Goal: Task Accomplishment & Management: Use online tool/utility

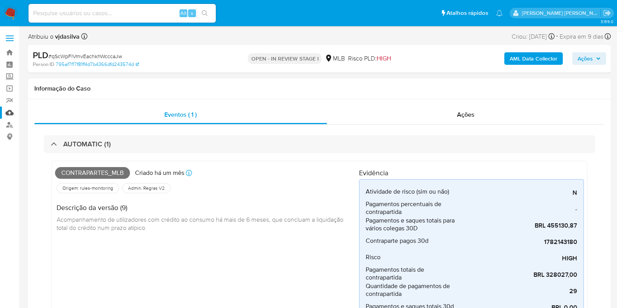
click at [11, 112] on link "Mulan" at bounding box center [46, 113] width 93 height 12
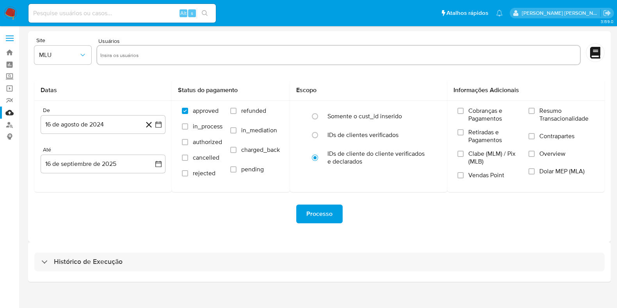
scroll to position [7, 0]
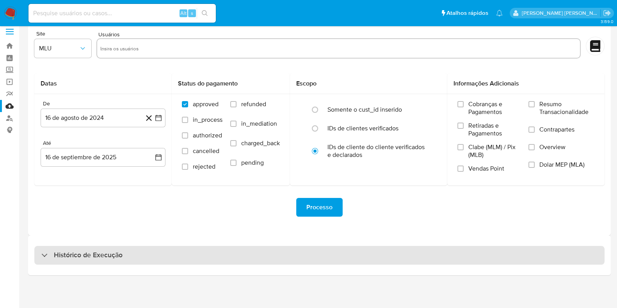
click at [141, 256] on div "Histórico de Execução" at bounding box center [319, 255] width 570 height 19
select select "10"
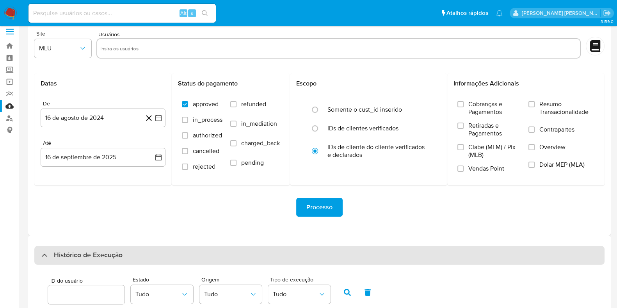
scroll to position [202, 0]
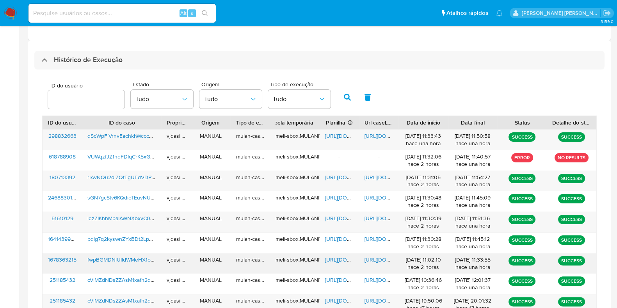
click at [343, 256] on span "https://docs.google.com/spreadsheets/d/1H3-8FJLcXrYkwCvtuC1V28rAnra1K53BE9LLMyw…" at bounding box center [352, 260] width 54 height 8
click at [375, 258] on span "https://docs.google.com/document/d/1sA_t6EZOhxVDwfvrGoQRMWbULQTqqLXMvR0HROjkg6k…" at bounding box center [391, 260] width 54 height 8
click at [77, 16] on input at bounding box center [121, 13] width 187 height 10
paste input "WTXCOxqQsX4EfTskgYFnch6N"
type input "WTXCOxqQsX4EfTskgYFnch6N"
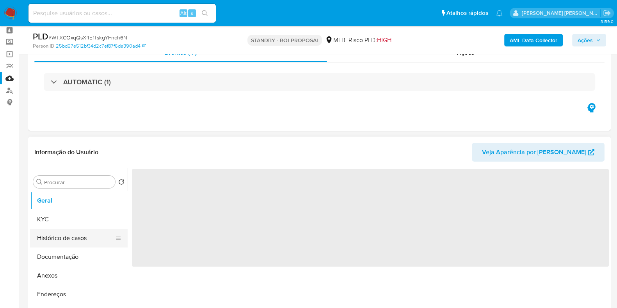
select select "10"
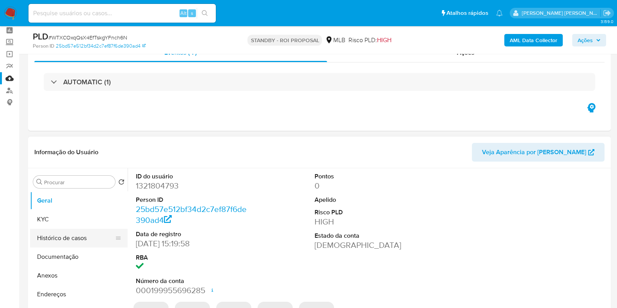
scroll to position [97, 0]
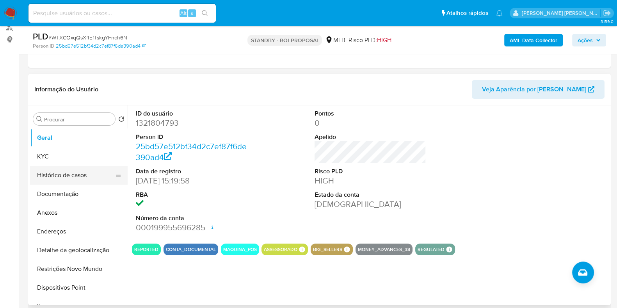
click at [79, 174] on button "Histórico de casos" at bounding box center [75, 175] width 91 height 19
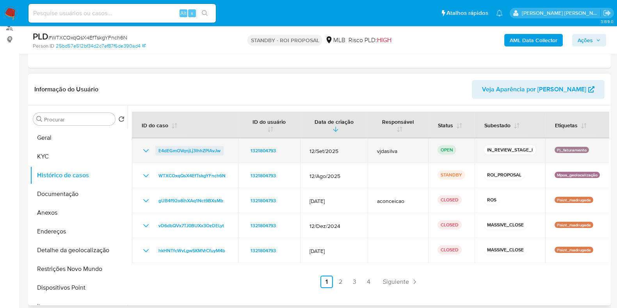
click at [202, 146] on span "E4dEGmOVqnjLj3lhhZPlAvJw" at bounding box center [189, 150] width 62 height 9
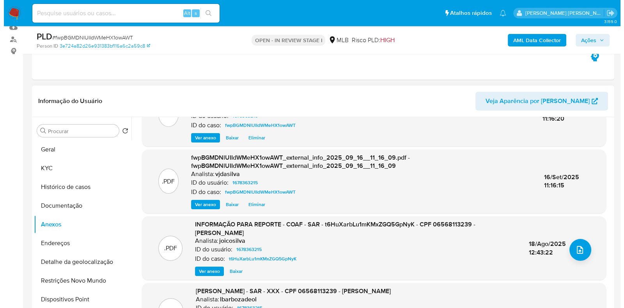
scroll to position [91, 0]
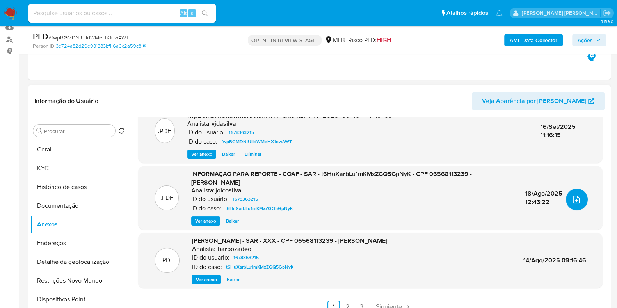
click at [579, 201] on button "upload-file" at bounding box center [577, 199] width 22 height 22
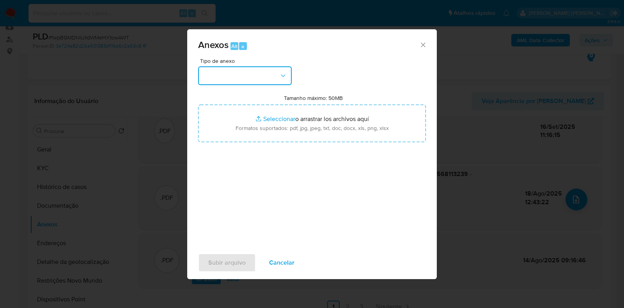
click at [254, 71] on button "button" at bounding box center [245, 75] width 94 height 19
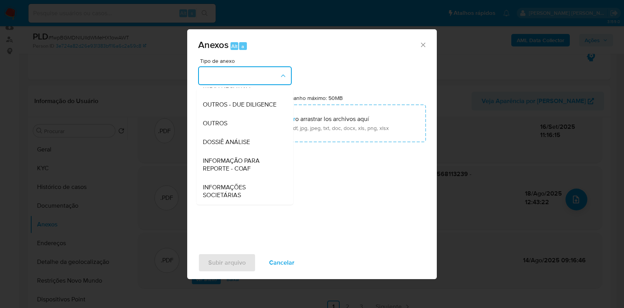
scroll to position [120, 0]
click at [249, 126] on div "OUTROS" at bounding box center [243, 123] width 80 height 19
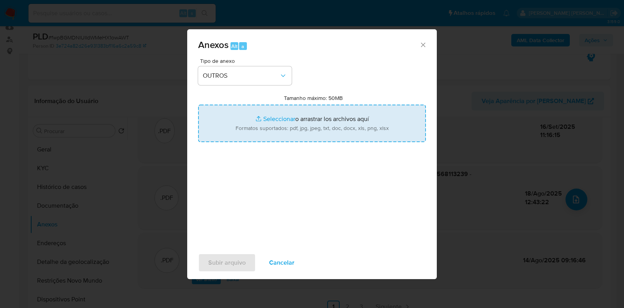
type input "C:\fakepath\Mulan 1678363215_2025_09_16_10_30_28.xlsx"
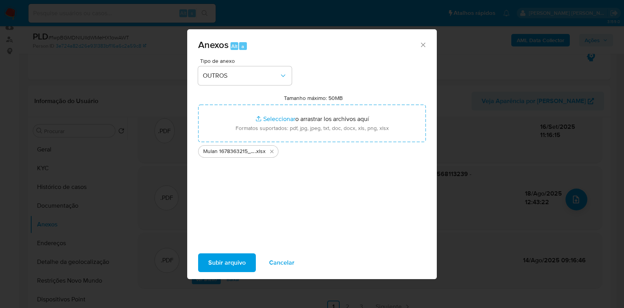
click at [224, 257] on span "Subir arquivo" at bounding box center [226, 262] width 37 height 17
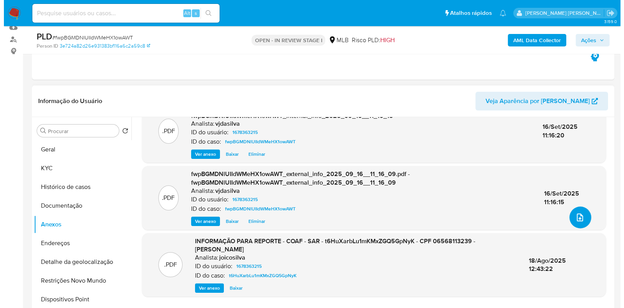
scroll to position [82, 0]
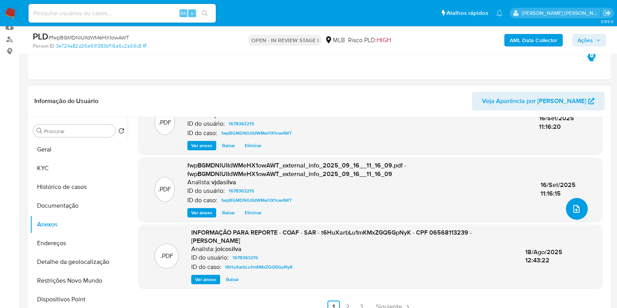
click at [575, 206] on icon "upload-file" at bounding box center [576, 208] width 9 height 9
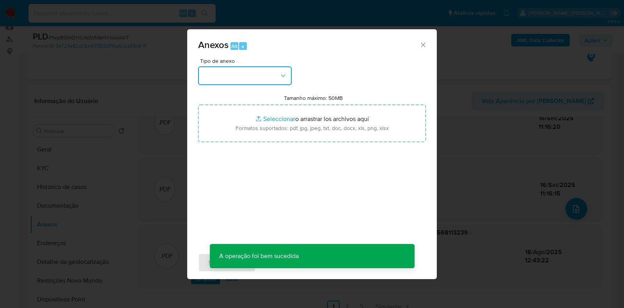
click at [247, 76] on button "button" at bounding box center [245, 75] width 94 height 19
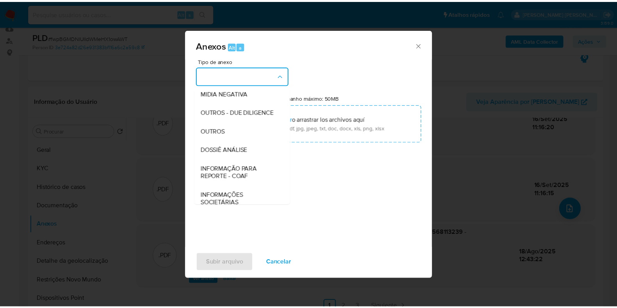
scroll to position [120, 0]
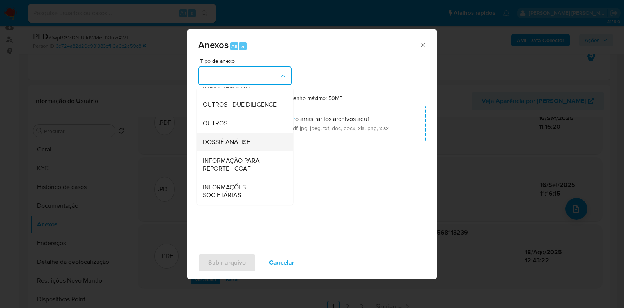
click at [242, 141] on span "DOSSIÊ ANÁLISE" at bounding box center [226, 142] width 47 height 8
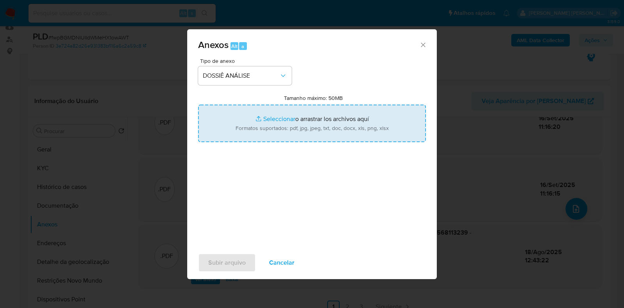
type input "C:\fakepath\DECLÍNIO - XXXX - CPF 06568113239 - PAOLO ALDAIR MARIN GONZALES.pdf"
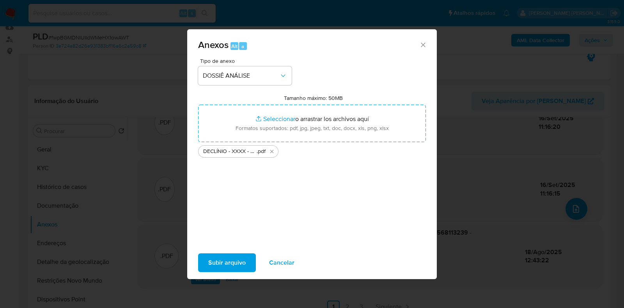
click at [227, 259] on span "Subir arquivo" at bounding box center [226, 262] width 37 height 17
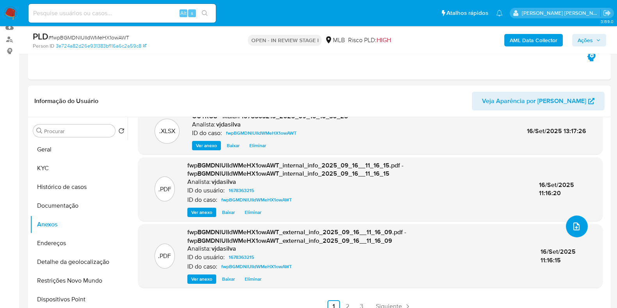
scroll to position [64, 0]
click at [577, 39] on button "Ações" at bounding box center [589, 40] width 34 height 12
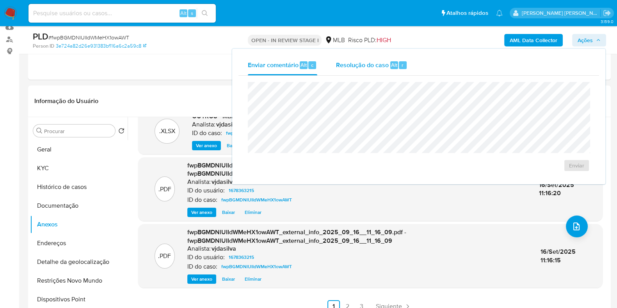
click at [344, 69] on div "Resolução do caso Alt r" at bounding box center [371, 65] width 71 height 20
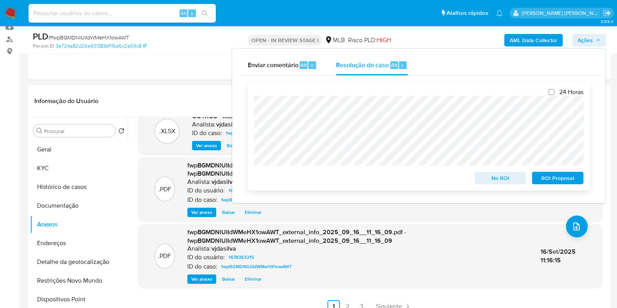
click at [563, 178] on span "ROI Proposal" at bounding box center [557, 177] width 41 height 11
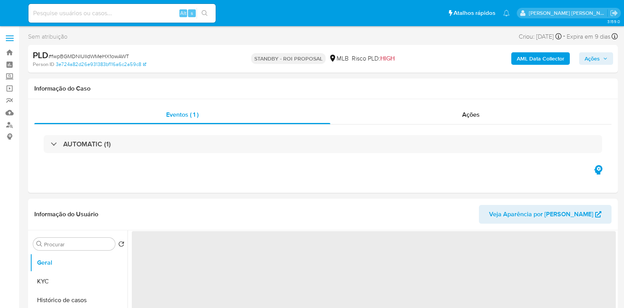
select select "10"
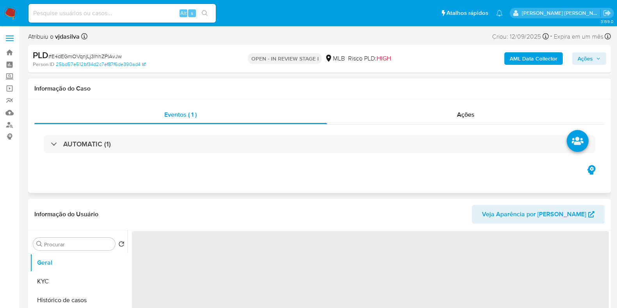
select select "10"
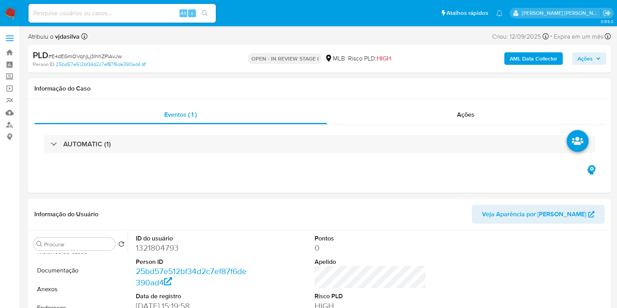
click at [583, 54] on span "Ações" at bounding box center [584, 58] width 15 height 12
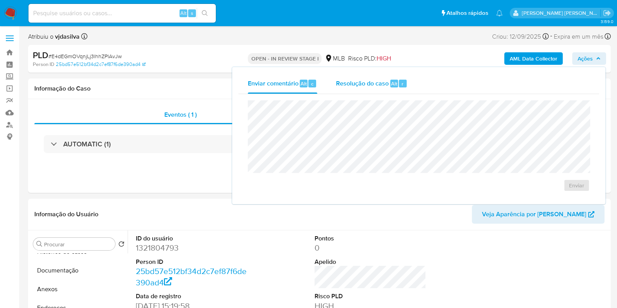
drag, startPoint x: 357, startPoint y: 85, endPoint x: 353, endPoint y: 92, distance: 7.9
click at [357, 85] on span "Resolução do caso" at bounding box center [362, 83] width 53 height 9
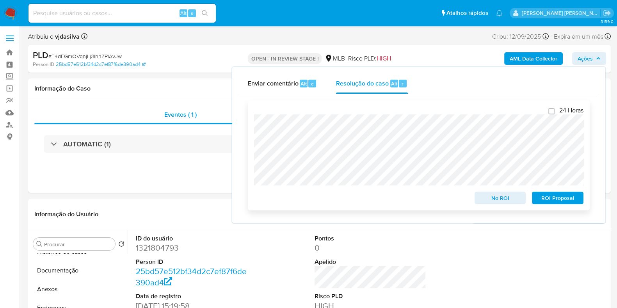
click at [492, 197] on span "No ROI" at bounding box center [500, 197] width 41 height 11
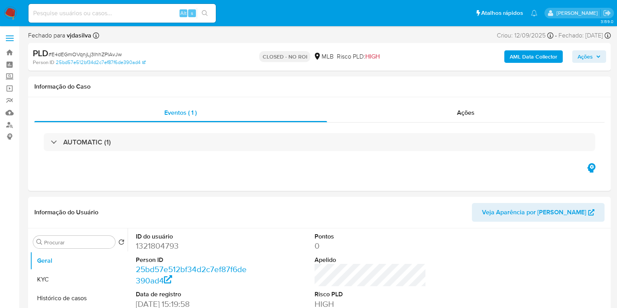
select select "10"
drag, startPoint x: 117, startPoint y: 53, endPoint x: 52, endPoint y: 55, distance: 64.8
click at [52, 55] on div "PLD # E4dEGmOVqnjLj3lhhZPlAvJw" at bounding box center [127, 54] width 188 height 12
copy span "E4dEGmOVqnjLj3lhhZPlAvJw"
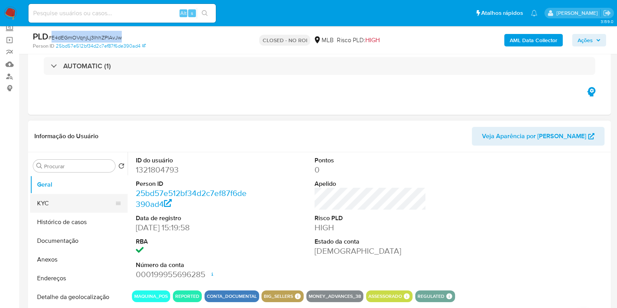
click at [66, 202] on button "KYC" at bounding box center [75, 203] width 91 height 19
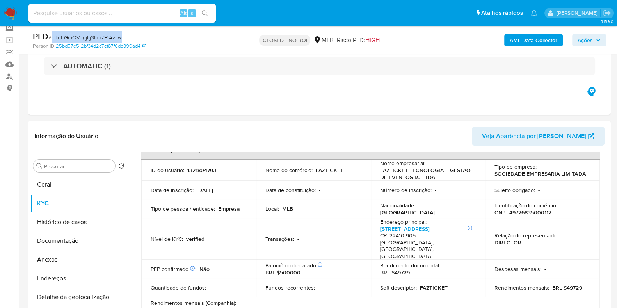
scroll to position [0, 0]
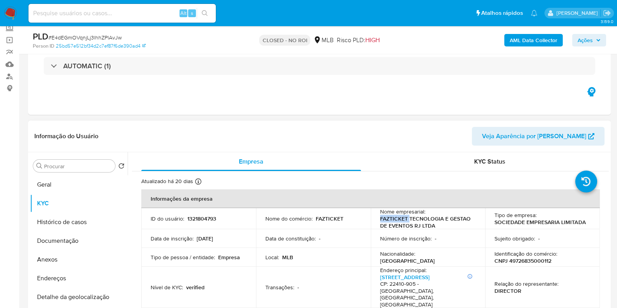
drag, startPoint x: 378, startPoint y: 217, endPoint x: 408, endPoint y: 219, distance: 30.1
click at [408, 219] on td "Nome empresarial : FAZTICKET TECNOLOGIA E GESTAO DE EVENTOS RJ LTDA" at bounding box center [428, 218] width 115 height 21
copy p "FAZTICKET"
click at [9, 66] on link "Mulan" at bounding box center [46, 64] width 93 height 12
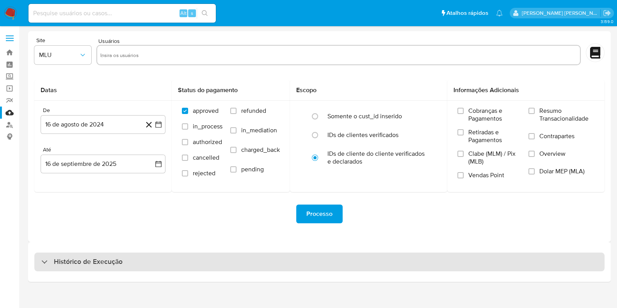
click at [107, 264] on h3 "Histórico de Execução" at bounding box center [88, 261] width 69 height 9
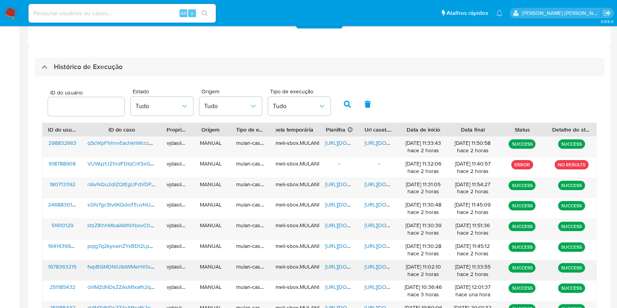
scroll to position [300, 0]
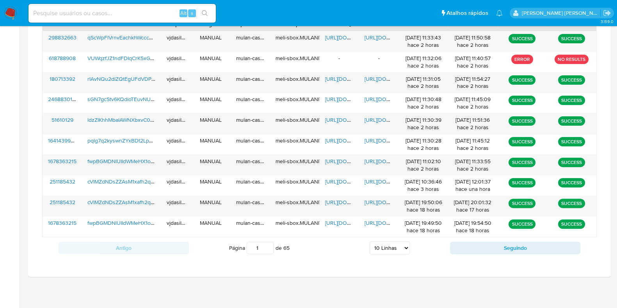
click at [386, 249] on select "5 Linhas 10 Linhas 20 Linhas 25 Linhas 50 Linhas 100 Linhas" at bounding box center [389, 247] width 40 height 13
click at [369, 241] on select "5 Linhas 10 Linhas 20 Linhas 25 Linhas 50 Linhas 100 Linhas" at bounding box center [389, 247] width 40 height 13
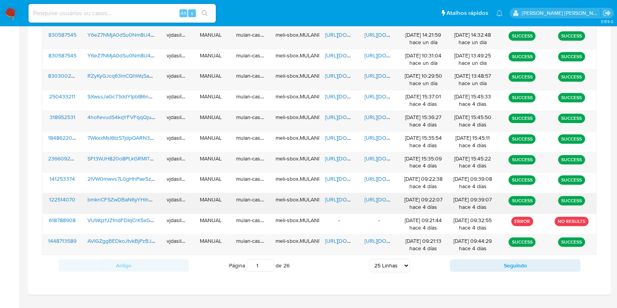
scroll to position [593, 0]
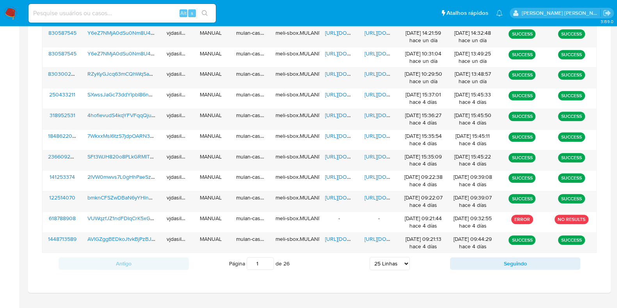
click at [380, 261] on select "5 Linhas 10 Linhas 20 Linhas 25 Linhas 50 Linhas 100 Linhas" at bounding box center [389, 263] width 40 height 13
select select "50"
click at [369, 257] on select "5 Linhas 10 Linhas 20 Linhas 25 Linhas 50 Linhas 100 Linhas" at bounding box center [389, 263] width 40 height 13
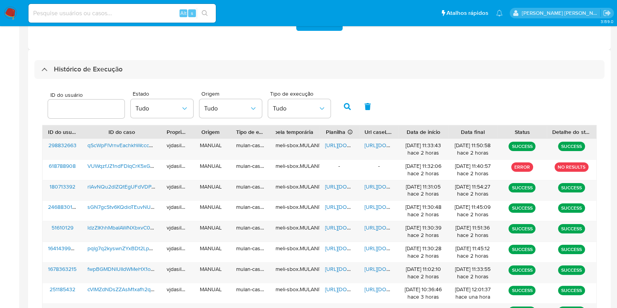
scroll to position [137, 0]
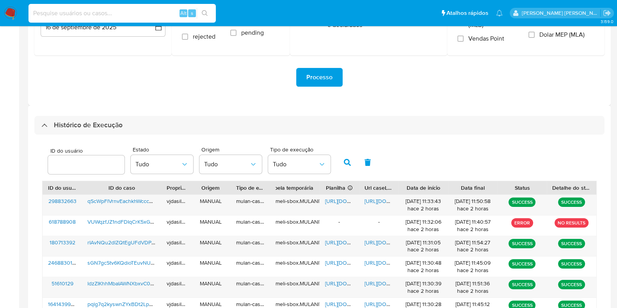
click at [90, 8] on input at bounding box center [121, 13] width 187 height 10
paste input "E4dEGmOVqnjLj3lhhZPlAvJw"
type input "E4dEGmOVqnjLj3lhhZPlAvJw"
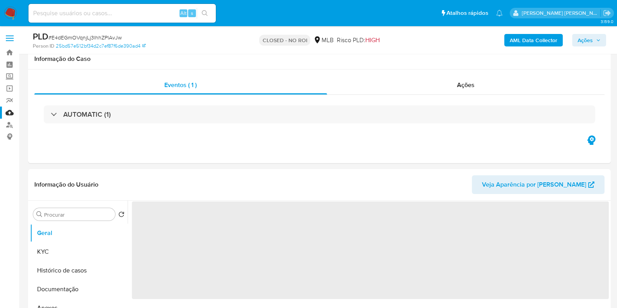
scroll to position [97, 0]
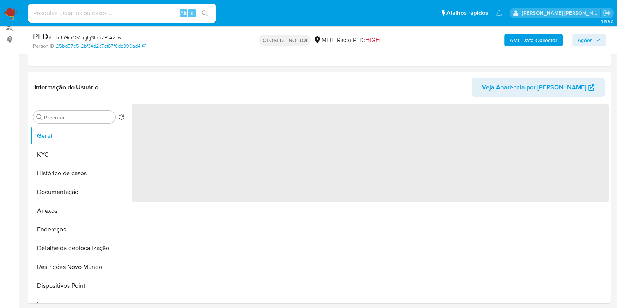
select select "10"
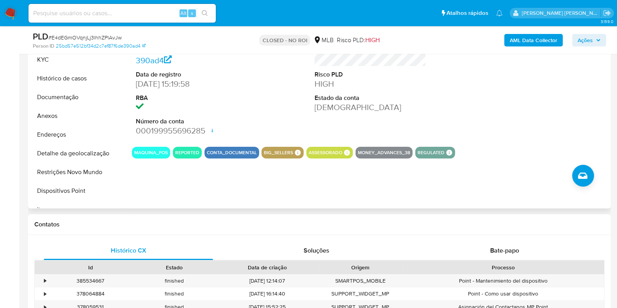
scroll to position [0, 0]
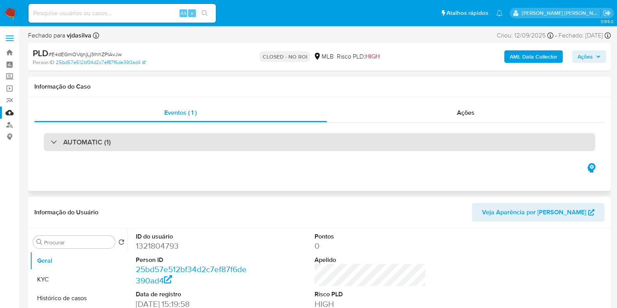
click at [138, 150] on div "AUTOMATIC (1)" at bounding box center [319, 142] width 551 height 18
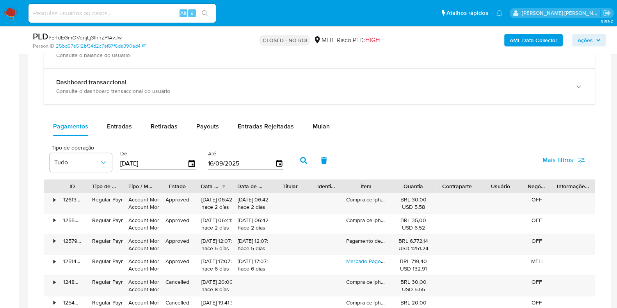
scroll to position [878, 0]
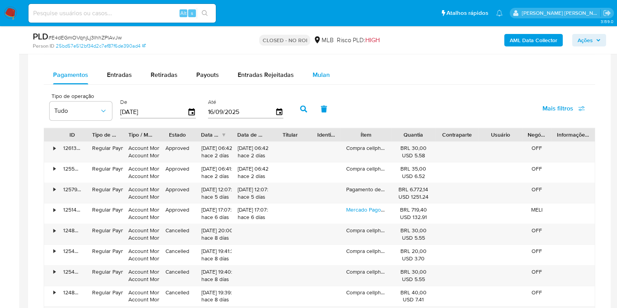
click at [322, 78] on div "Mulan" at bounding box center [321, 75] width 17 height 19
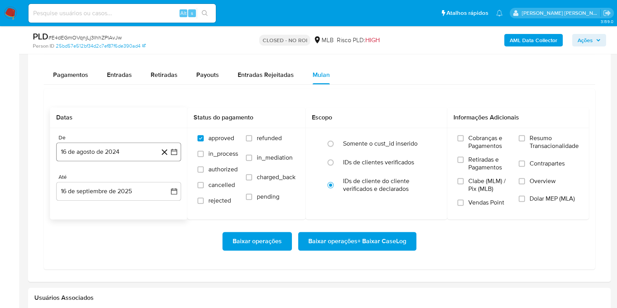
click at [129, 151] on button "16 de agosto de 2024" at bounding box center [118, 151] width 125 height 19
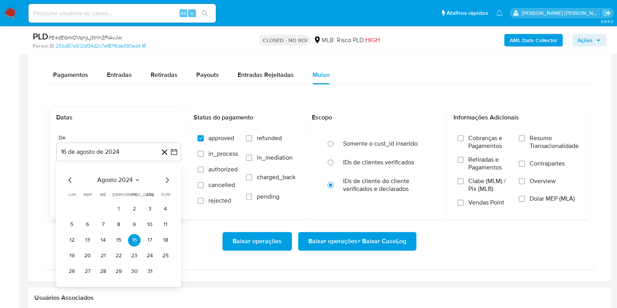
click at [127, 180] on span "agosto 2024" at bounding box center [115, 180] width 36 height 8
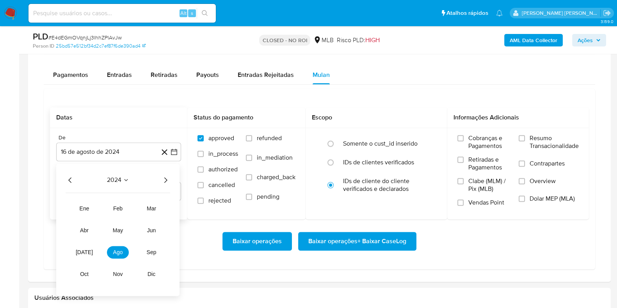
click at [164, 177] on icon "Año siguiente" at bounding box center [165, 179] width 9 height 9
click at [91, 246] on button "jul" at bounding box center [84, 252] width 22 height 12
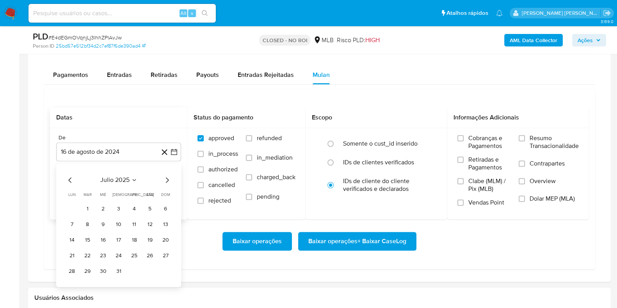
click at [94, 209] on tr "1 2 3 4 5 6" at bounding box center [119, 208] width 106 height 12
click at [92, 208] on button "1" at bounding box center [87, 208] width 12 height 12
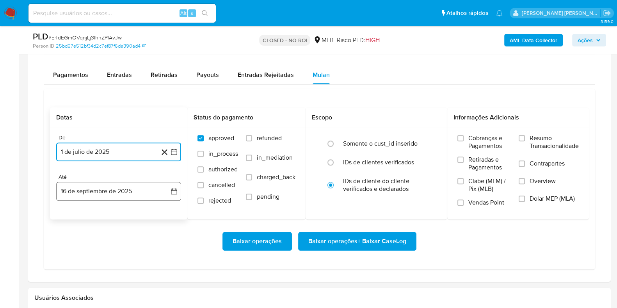
click at [110, 192] on button "16 de septiembre de 2025" at bounding box center [118, 191] width 125 height 19
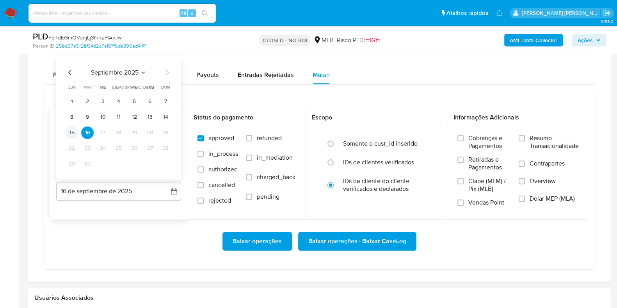
click at [70, 131] on button "15" at bounding box center [72, 132] width 12 height 12
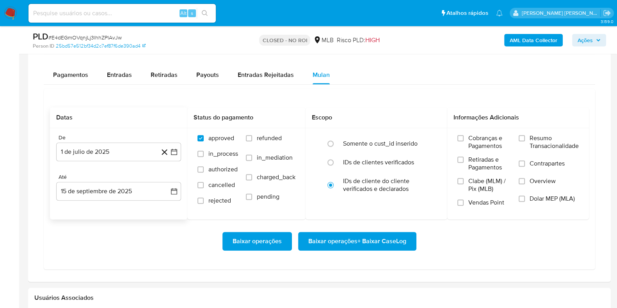
click at [126, 232] on div "Baixar operações Baixar operações + Baixar CaseLog" at bounding box center [319, 241] width 539 height 19
click at [541, 139] on span "Resumo Transacionalidade" at bounding box center [553, 142] width 49 height 16
click at [525, 139] on input "Resumo Transacionalidade" at bounding box center [522, 138] width 6 height 6
click at [533, 165] on span "Contrapartes" at bounding box center [546, 164] width 35 height 8
click at [525, 165] on input "Contrapartes" at bounding box center [522, 163] width 6 height 6
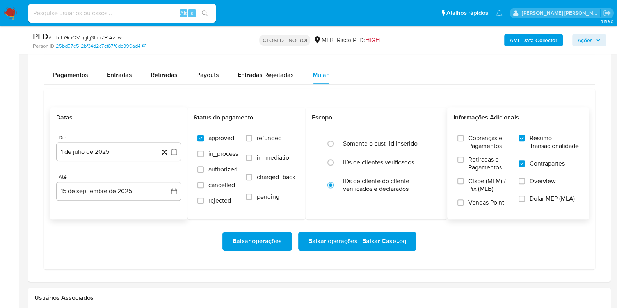
click at [376, 239] on span "Baixar operações + Baixar CaseLog" at bounding box center [357, 241] width 98 height 17
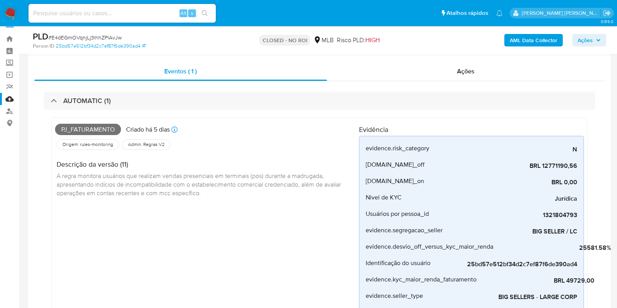
scroll to position [0, 0]
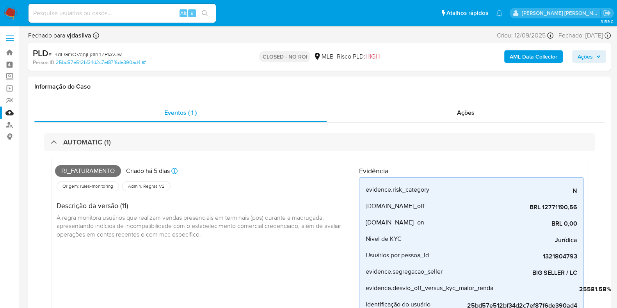
click at [8, 112] on link "Mulan" at bounding box center [46, 113] width 93 height 12
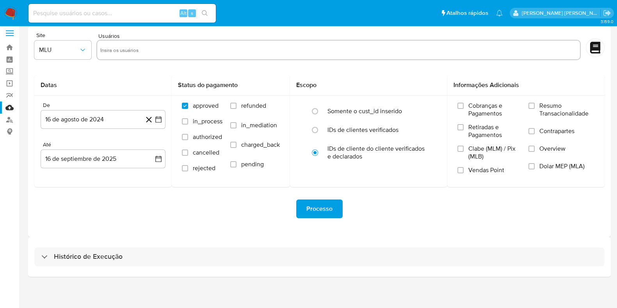
scroll to position [7, 0]
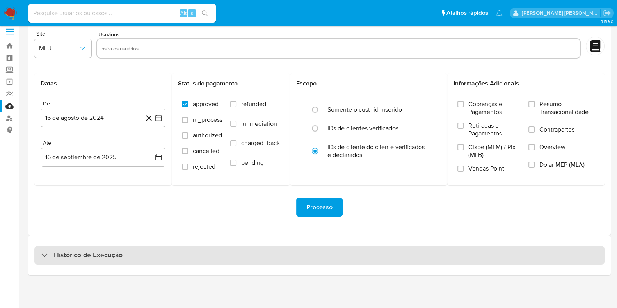
click at [114, 246] on div "Histórico de Execução" at bounding box center [319, 255] width 570 height 19
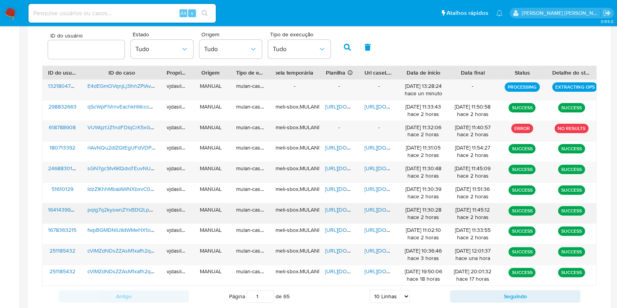
scroll to position [300, 0]
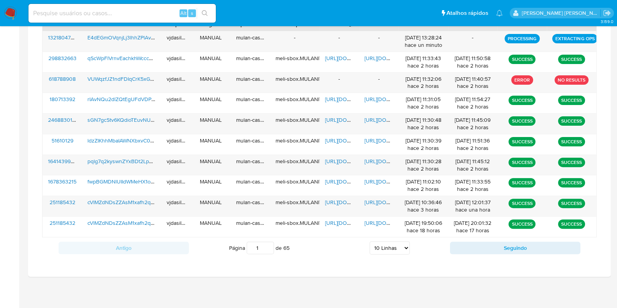
click at [385, 249] on select "5 Linhas 10 Linhas 20 Linhas 25 Linhas 50 Linhas 100 Linhas" at bounding box center [389, 247] width 40 height 13
select select "50"
click at [369, 241] on select "5 Linhas 10 Linhas 20 Linhas 25 Linhas 50 Linhas 100 Linhas" at bounding box center [389, 247] width 40 height 13
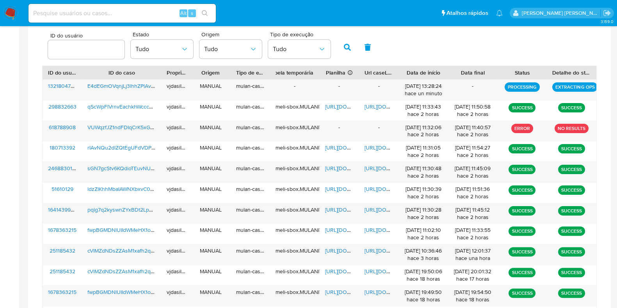
scroll to position [450, 0]
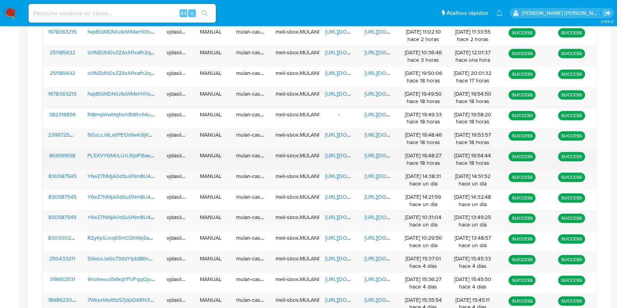
click at [380, 151] on span "https://docs.google.com/document/d/1rj9xpnF5Jc-nil-BqDhXnMyV5jDeRlu435ZCAjYA308…" at bounding box center [391, 155] width 54 height 8
click at [105, 152] on span "PL5XVYGMnLUrLI5pIFBaeJiT" at bounding box center [122, 155] width 70 height 8
click at [336, 155] on span "https://docs.google.com/spreadsheets/d/1prOxlyptW5Q1R-FsAnR4U1AOzfaka1r5q1lSkn2…" at bounding box center [352, 155] width 54 height 8
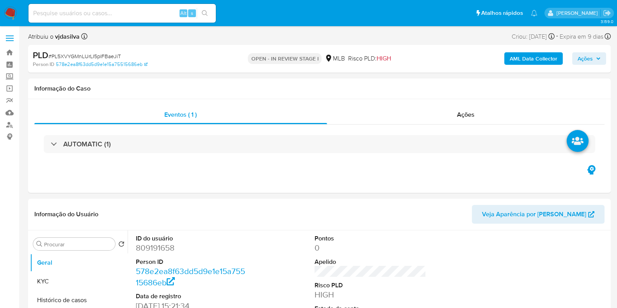
select select "10"
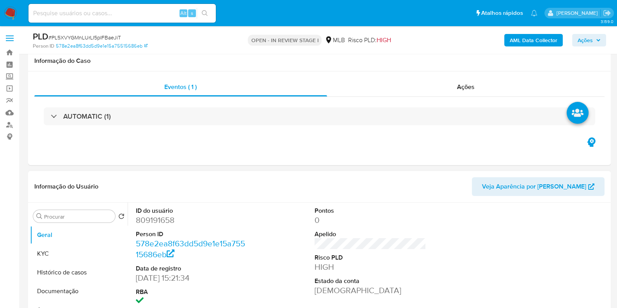
scroll to position [146, 0]
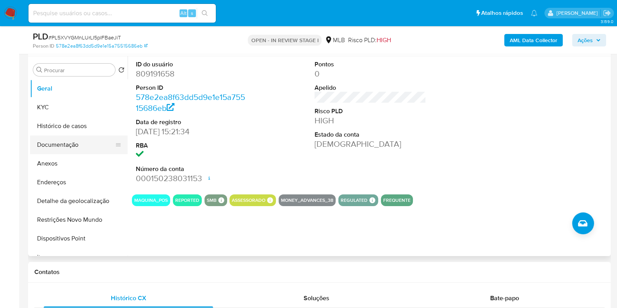
click at [66, 148] on button "Documentação" at bounding box center [75, 144] width 91 height 19
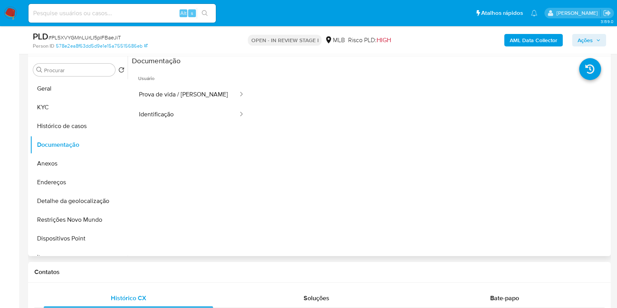
click at [146, 126] on ul "Usuário Prova de vida / Selfie Identificação" at bounding box center [191, 178] width 119 height 225
click at [156, 119] on button "Identificação" at bounding box center [185, 115] width 107 height 20
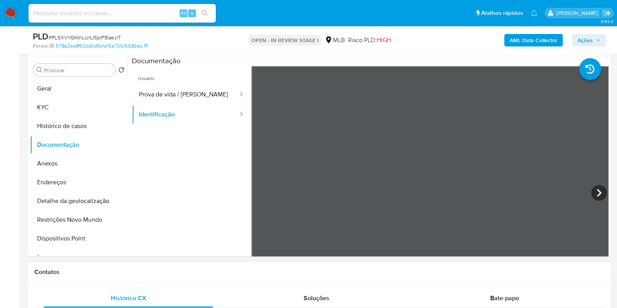
click at [176, 95] on button "Prova de vida / [PERSON_NAME]" at bounding box center [185, 95] width 107 height 20
